Goal: Task Accomplishment & Management: Complete application form

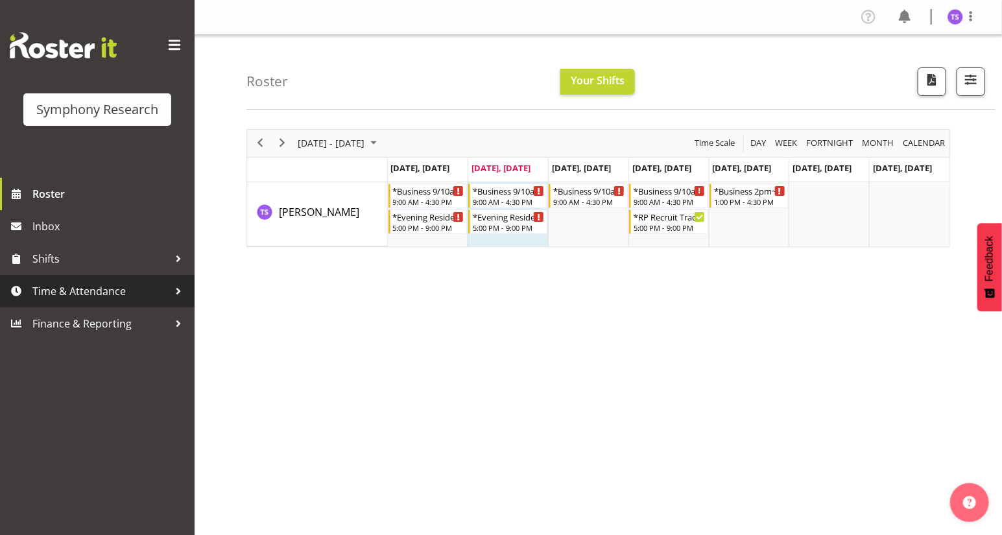
click at [76, 293] on span "Time & Attendance" at bounding box center [100, 291] width 136 height 19
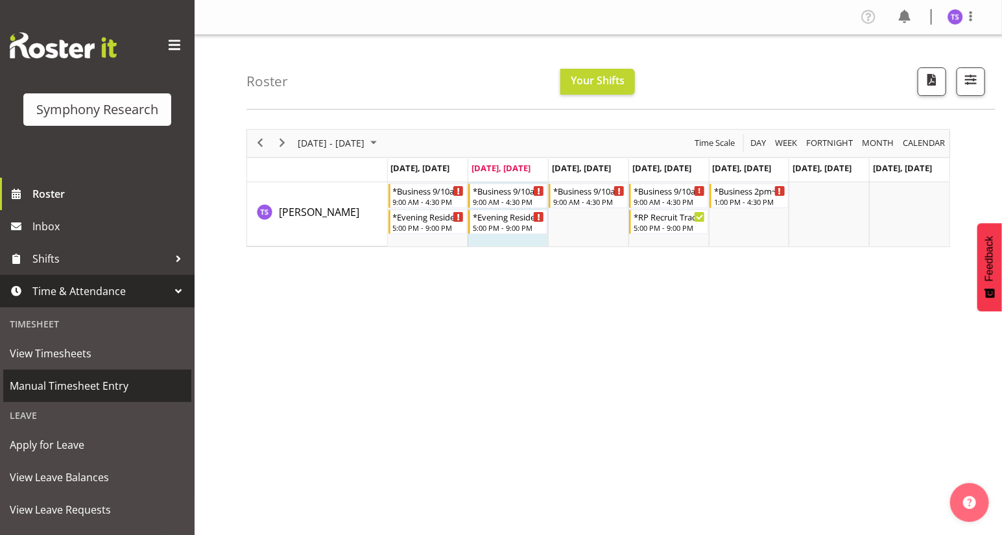
click at [77, 385] on span "Manual Timesheet Entry" at bounding box center [97, 385] width 175 height 19
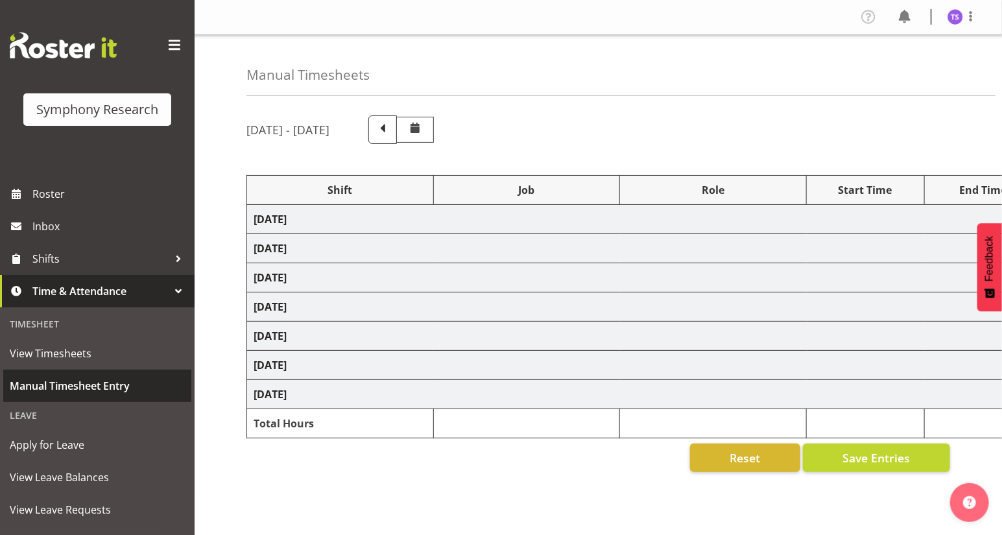
select select "81561"
select select "10587"
select select "47"
select select "81561"
select select "10587"
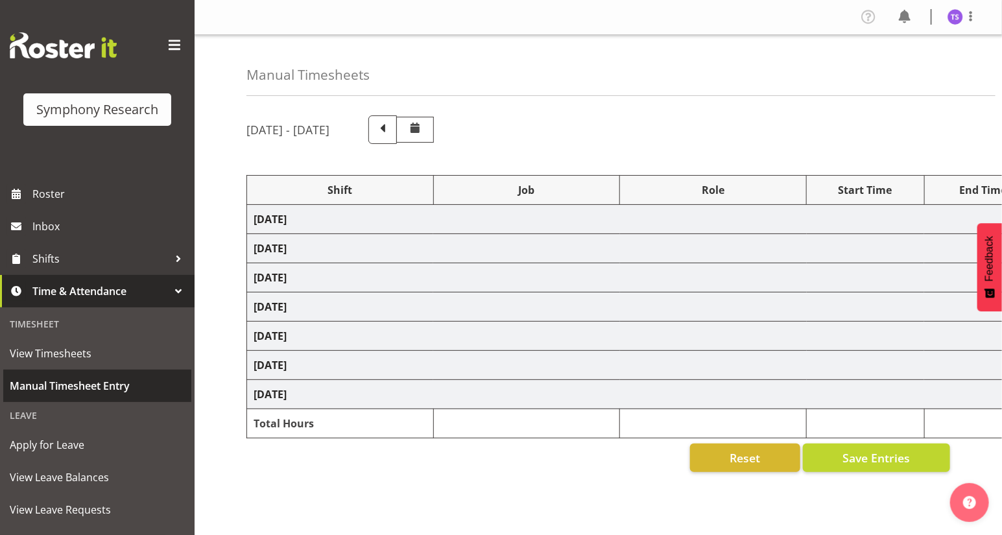
select select "47"
select select "81298"
select select "10587"
select select "47"
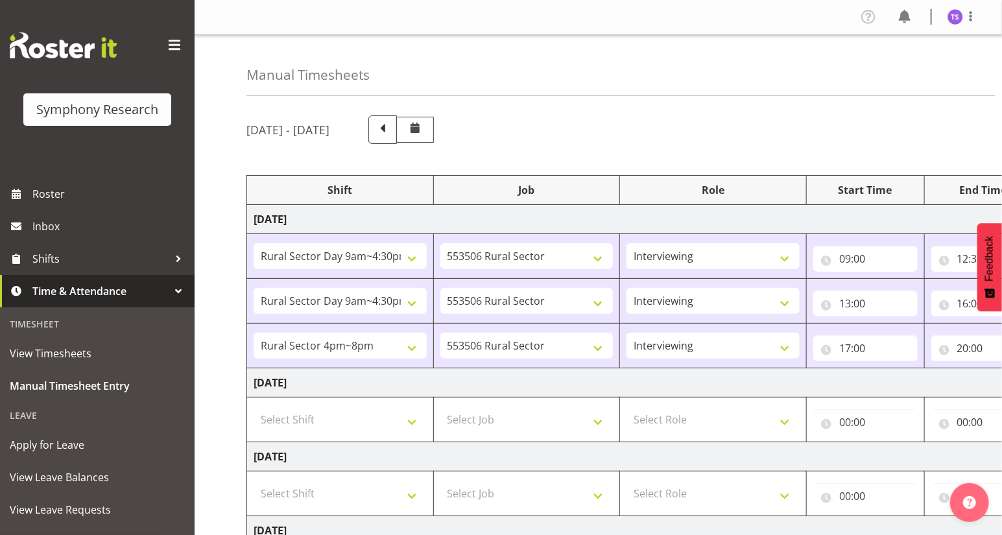
scroll to position [117, 0]
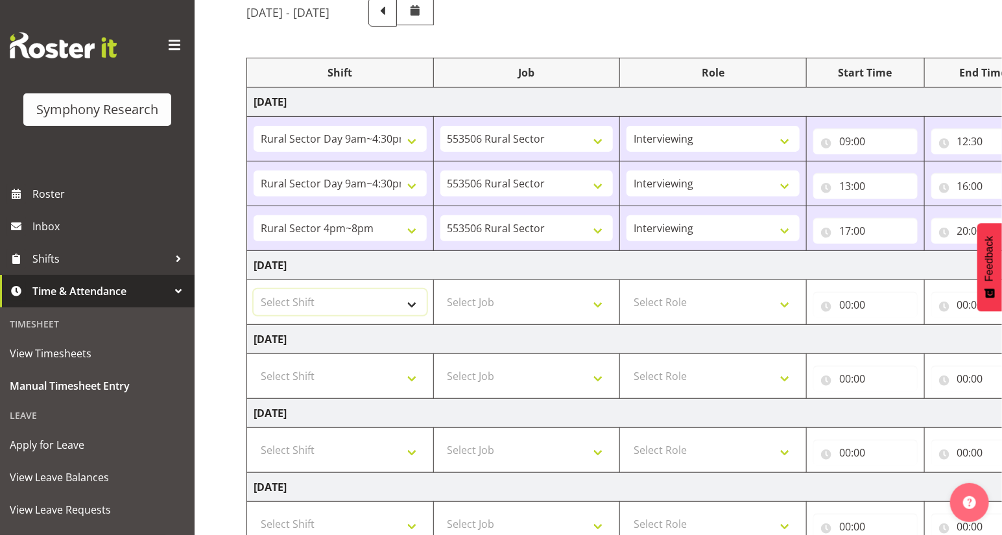
click at [409, 304] on select "Select Shift !!Weekend Residential (Roster IT Shift Label) *Business 9/10am ~ 4…" at bounding box center [340, 302] width 173 height 26
select select "81561"
click at [254, 289] on select "Select Shift !!Weekend Residential (Roster IT Shift Label) *Business 9/10am ~ 4…" at bounding box center [340, 302] width 173 height 26
click at [598, 305] on select "Select Job 550060 IF Admin 553492 World Poll Aus Wave 2 Main 2025 553493 World …" at bounding box center [526, 302] width 173 height 26
select select "10587"
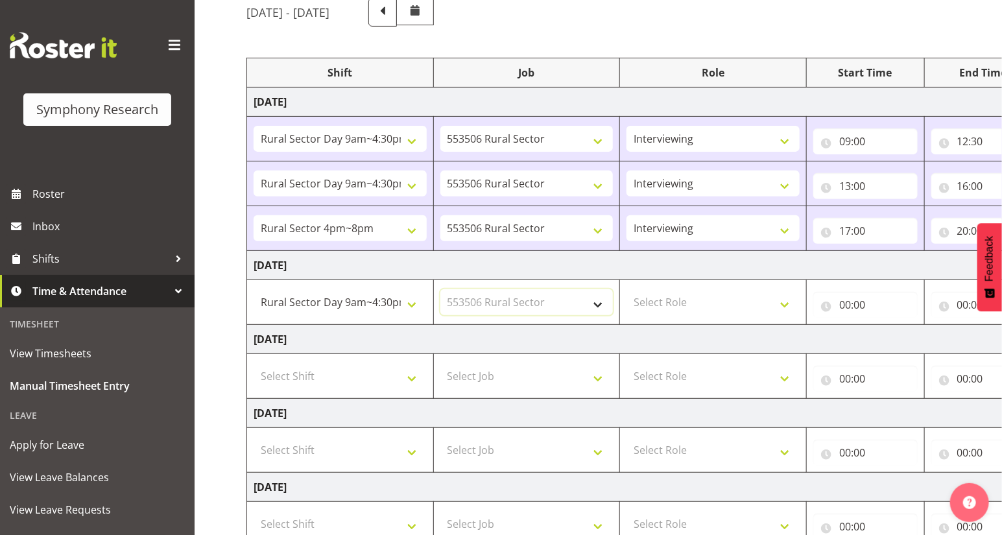
click at [440, 289] on select "Select Job 550060 IF Admin 553492 World Poll Aus Wave 2 Main 2025 553493 World …" at bounding box center [526, 302] width 173 height 26
click at [785, 299] on select "Select Role Briefing Interviewing" at bounding box center [713, 302] width 173 height 26
select select "47"
click at [627, 289] on select "Select Role Briefing Interviewing" at bounding box center [713, 302] width 173 height 26
click at [852, 306] on input "00:00" at bounding box center [865, 305] width 104 height 26
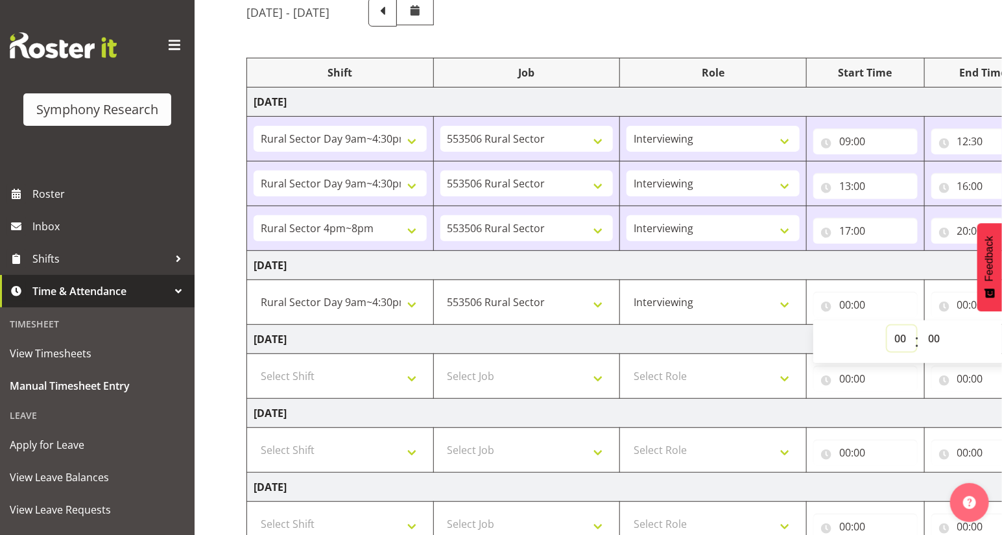
click at [895, 340] on select "00 01 02 03 04 05 06 07 08 09 10 11 12 13 14 15 16 17 18 19 20 21 22 23" at bounding box center [901, 339] width 29 height 26
select select "9"
click at [887, 326] on select "00 01 02 03 04 05 06 07 08 09 10 11 12 13 14 15 16 17 18 19 20 21 22 23" at bounding box center [901, 339] width 29 height 26
type input "09:00"
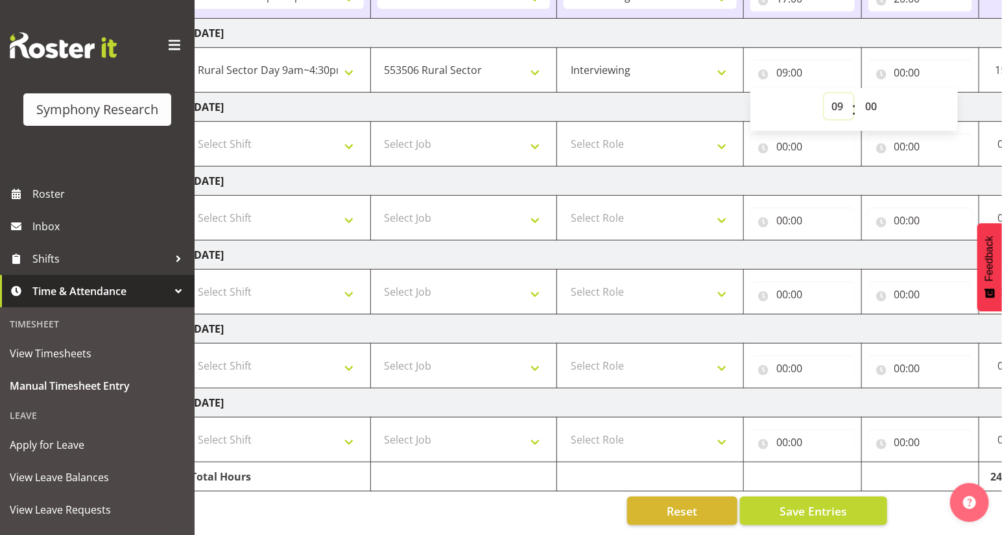
scroll to position [0, 152]
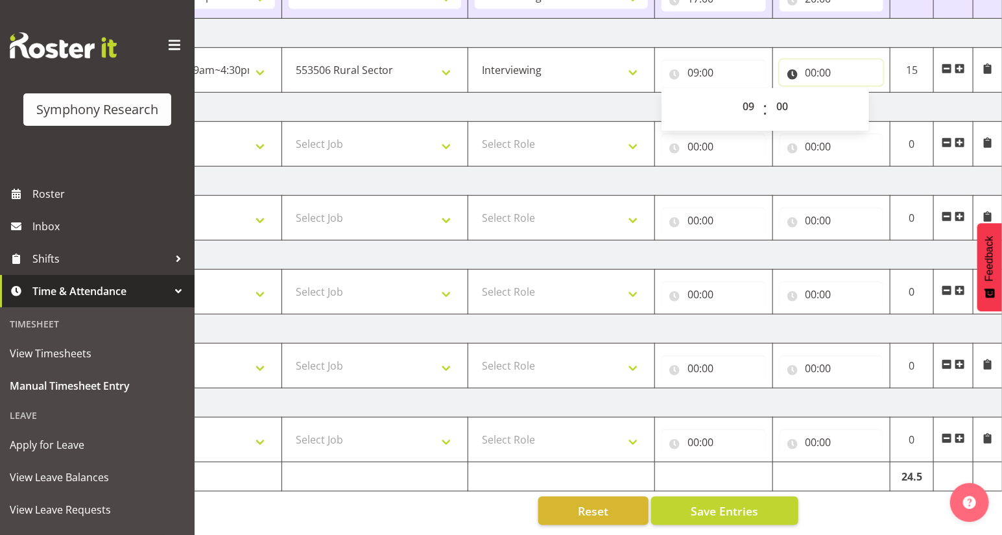
click at [809, 67] on input "00:00" at bounding box center [832, 73] width 104 height 26
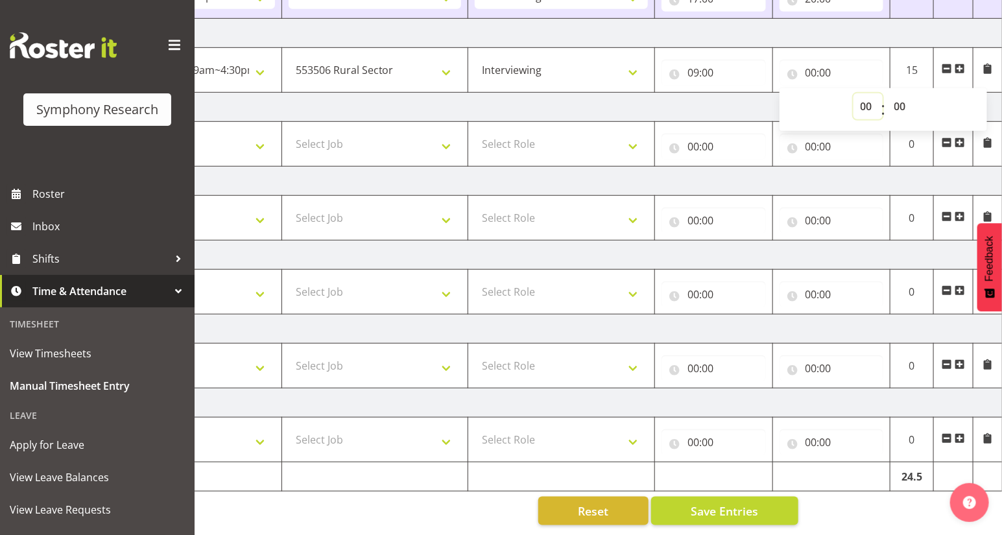
click at [869, 104] on select "00 01 02 03 04 05 06 07 08 09 10 11 12 13 14 15 16 17 18 19 20 21 22 23" at bounding box center [868, 106] width 29 height 26
select select "12"
click at [854, 93] on select "00 01 02 03 04 05 06 07 08 09 10 11 12 13 14 15 16 17 18 19 20 21 22 23" at bounding box center [868, 106] width 29 height 26
type input "12:00"
click at [899, 100] on select "00 01 02 03 04 05 06 07 08 09 10 11 12 13 14 15 16 17 18 19 20 21 22 23 24 25 2…" at bounding box center [901, 106] width 29 height 26
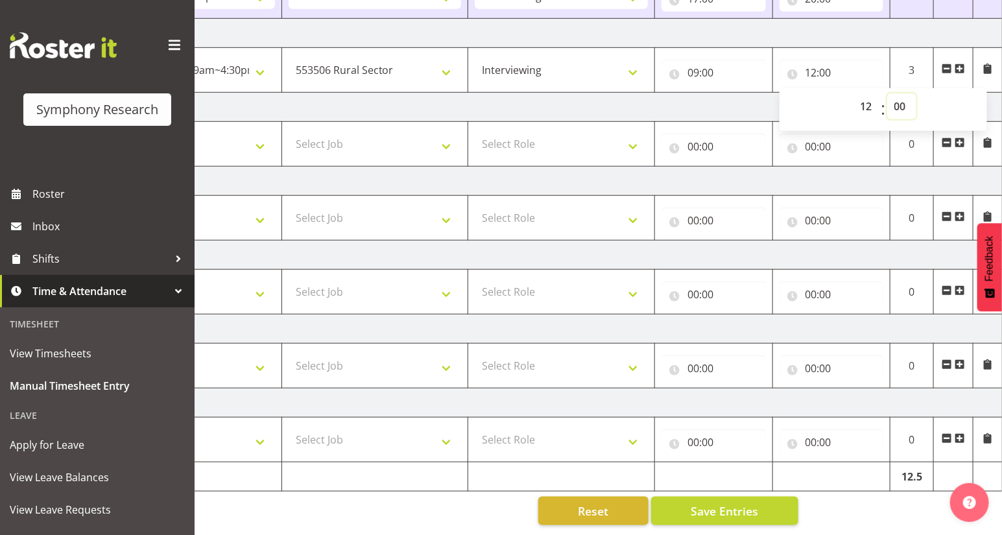
select select "36"
click at [887, 93] on select "00 01 02 03 04 05 06 07 08 09 10 11 12 13 14 15 16 17 18 19 20 21 22 23 24 25 2…" at bounding box center [901, 106] width 29 height 26
type input "12:36"
click at [959, 65] on span at bounding box center [960, 69] width 10 height 10
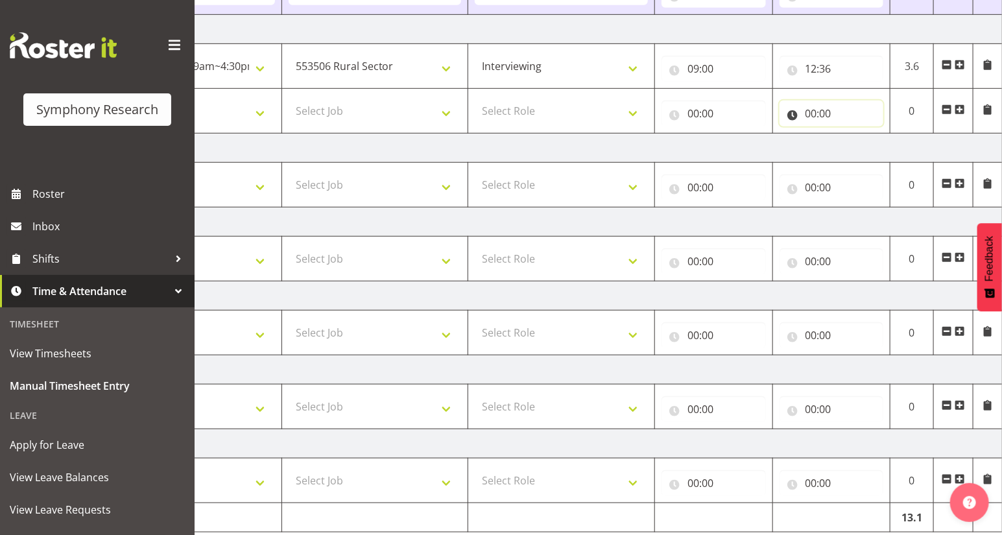
click at [810, 113] on input "00:00" at bounding box center [832, 114] width 104 height 26
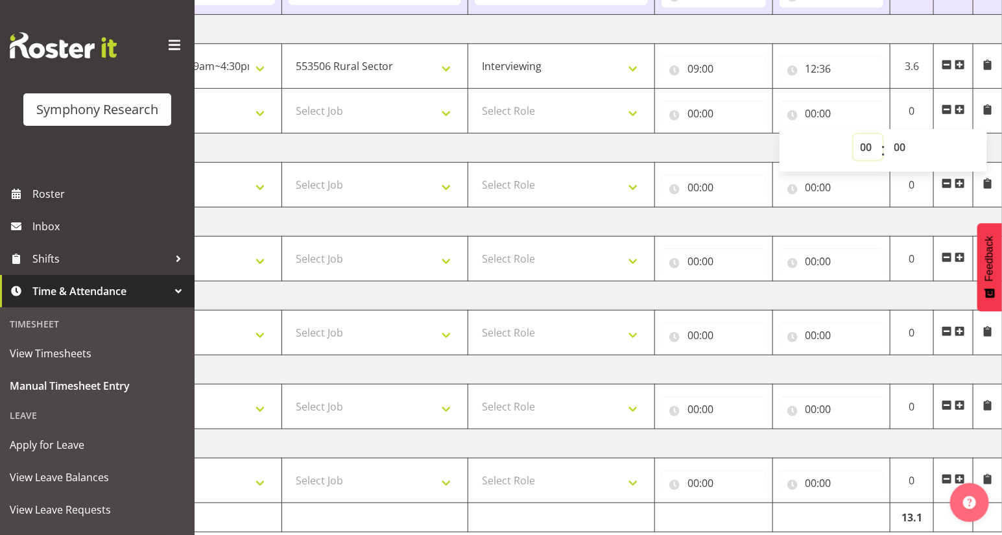
click at [860, 149] on select "00 01 02 03 04 05 06 07 08 09 10 11 12 13 14 15 16 17 18 19 20 21 22 23" at bounding box center [868, 147] width 29 height 26
select select "16"
click at [854, 134] on select "00 01 02 03 04 05 06 07 08 09 10 11 12 13 14 15 16 17 18 19 20 21 22 23" at bounding box center [868, 147] width 29 height 26
type input "16:00"
click at [691, 114] on input "00:00" at bounding box center [714, 114] width 104 height 26
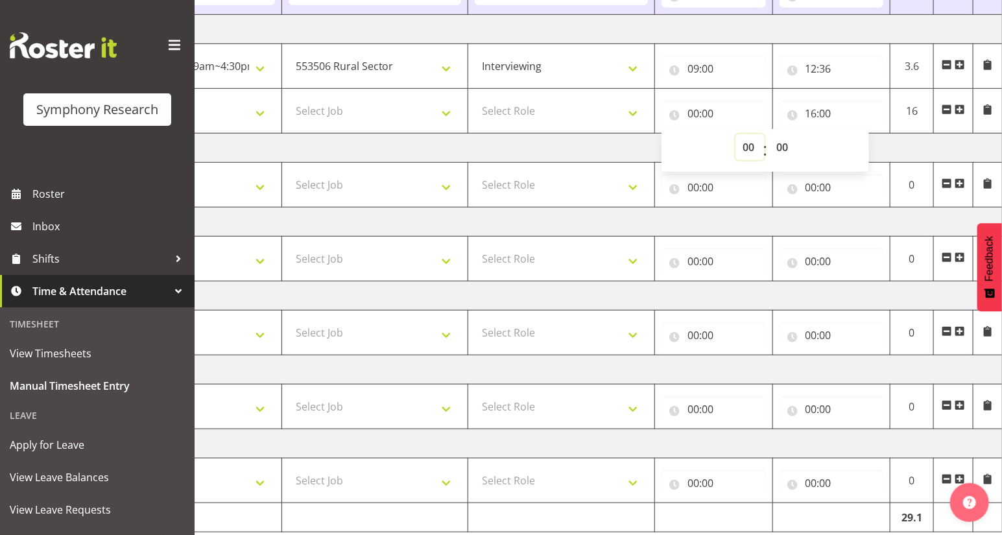
click at [748, 150] on select "00 01 02 03 04 05 06 07 08 09 10 11 12 13 14 15 16 17 18 19 20 21 22 23" at bounding box center [750, 147] width 29 height 26
select select "13"
click at [736, 134] on select "00 01 02 03 04 05 06 07 08 09 10 11 12 13 14 15 16 17 18 19 20 21 22 23" at bounding box center [750, 147] width 29 height 26
type input "13:00"
click at [781, 146] on select "00 01 02 03 04 05 06 07 08 09 10 11 12 13 14 15 16 17 18 19 20 21 22 23 24 25 2…" at bounding box center [783, 147] width 29 height 26
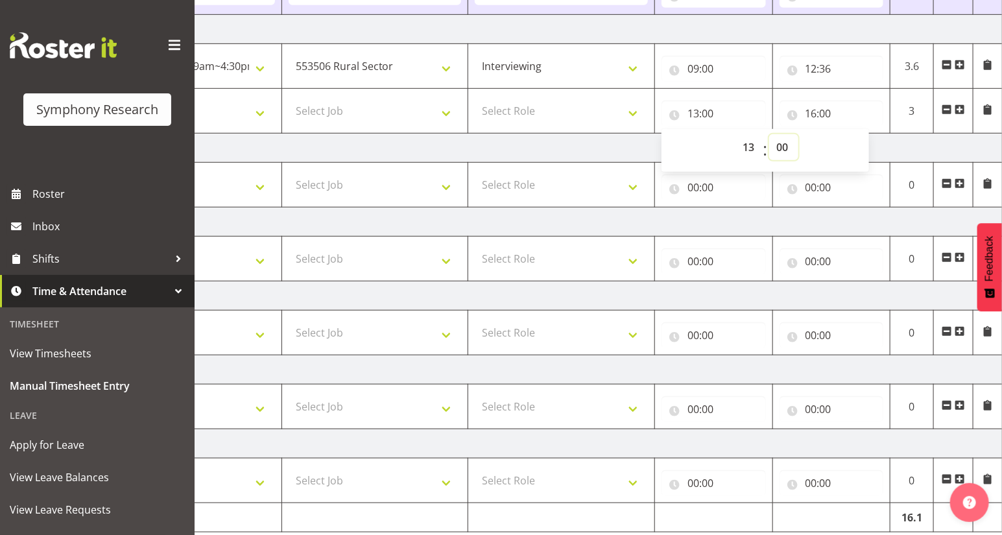
select select "6"
click at [769, 134] on select "00 01 02 03 04 05 06 07 08 09 10 11 12 13 14 15 16 17 18 19 20 21 22 23 24 25 2…" at bounding box center [783, 147] width 29 height 26
type input "13:06"
click at [629, 113] on select "Select Role Briefing Interviewing" at bounding box center [561, 111] width 173 height 26
select select "47"
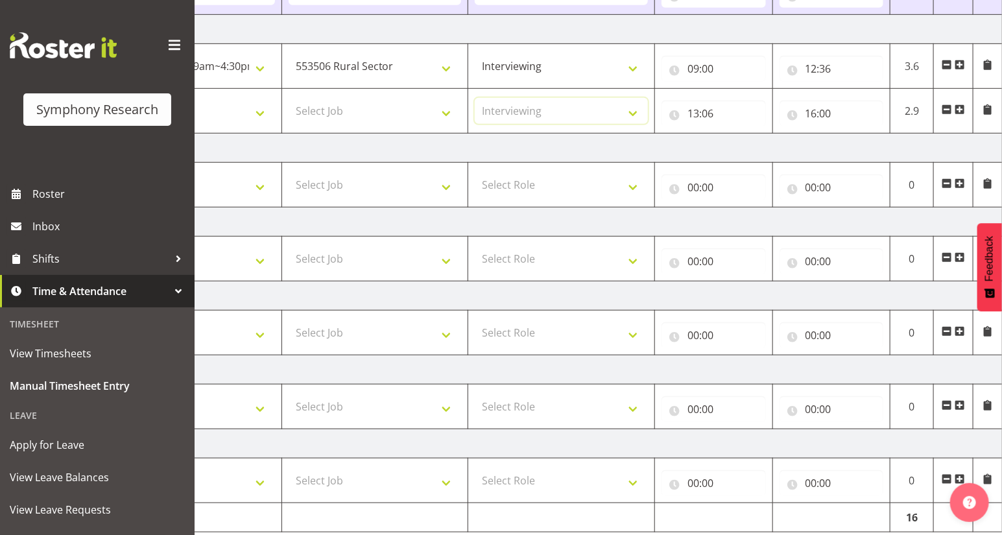
click at [475, 98] on select "Select Role Briefing Interviewing" at bounding box center [561, 111] width 173 height 26
click at [442, 113] on select "Select Job 550060 IF Admin 553492 World Poll Aus Wave 2 Main 2025 553493 World …" at bounding box center [375, 111] width 173 height 26
select select "10587"
click at [289, 98] on select "Select Job 550060 IF Admin 553492 World Poll Aus Wave 2 Main 2025 553493 World …" at bounding box center [375, 111] width 173 height 26
click at [255, 111] on select "Select Shift !!Weekend Residential (Roster IT Shift Label) *Business 9/10am ~ 4…" at bounding box center [188, 111] width 173 height 26
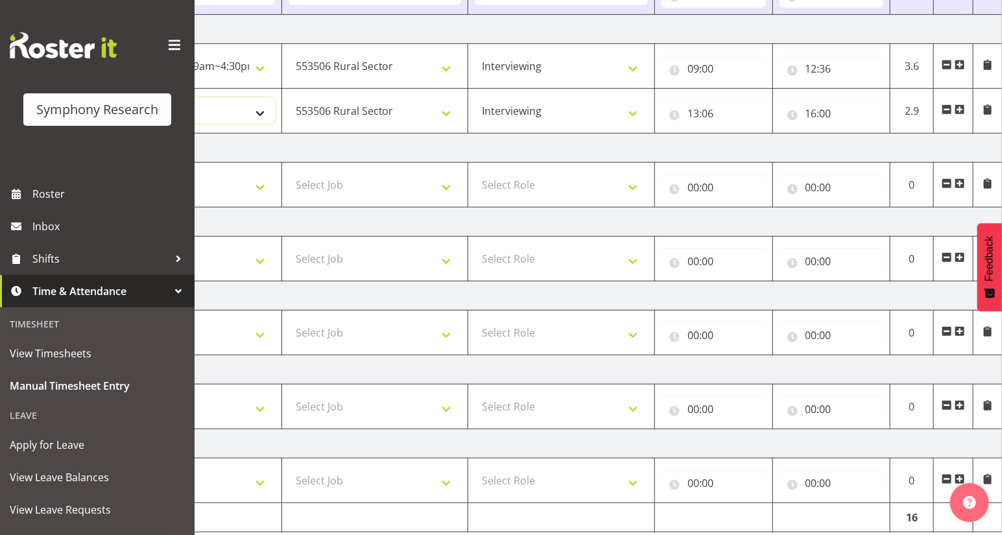
select select "81561"
click at [102, 98] on select "Select Shift !!Weekend Residential (Roster IT Shift Label) *Business 9/10am ~ 4…" at bounding box center [188, 111] width 173 height 26
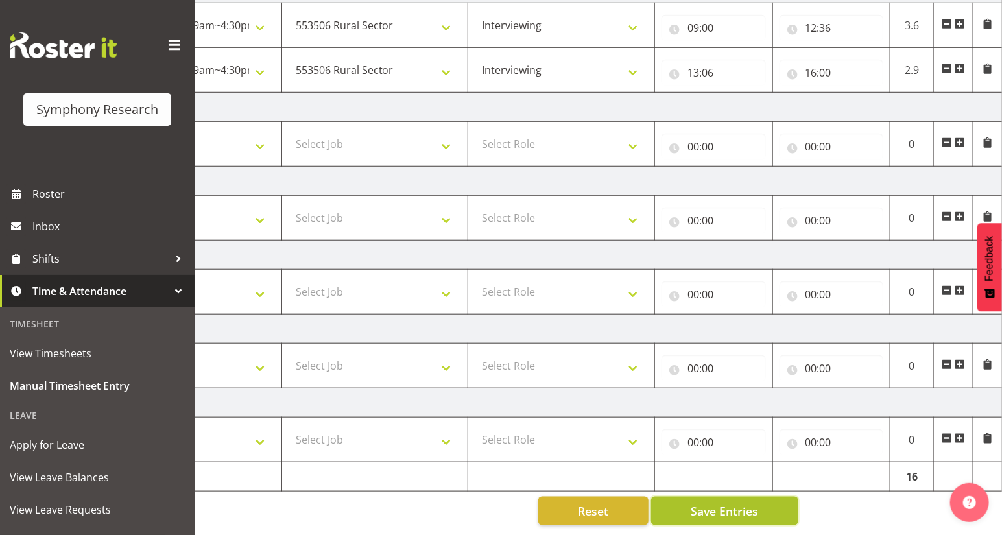
click at [708, 504] on span "Save Entries" at bounding box center [724, 511] width 67 height 17
